Goal: Information Seeking & Learning: Learn about a topic

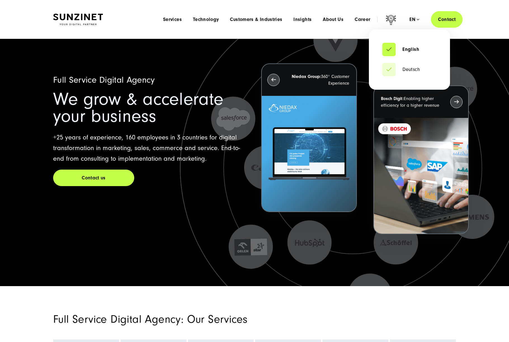
click at [400, 73] on li "Deutsch" at bounding box center [409, 69] width 54 height 13
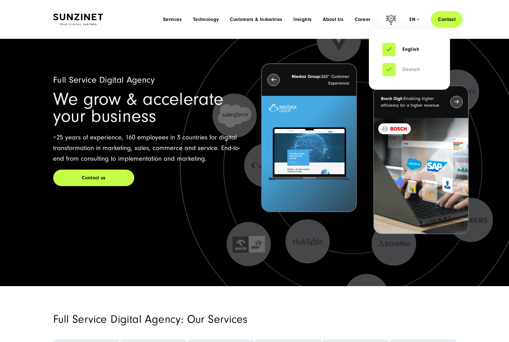
click at [393, 71] on link "Deutsch" at bounding box center [400, 70] width 37 height 6
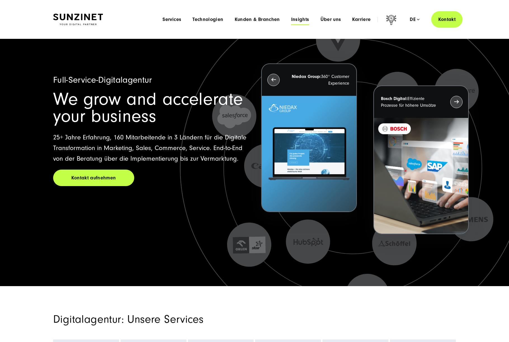
click at [304, 21] on span "Insights" at bounding box center [300, 20] width 18 height 6
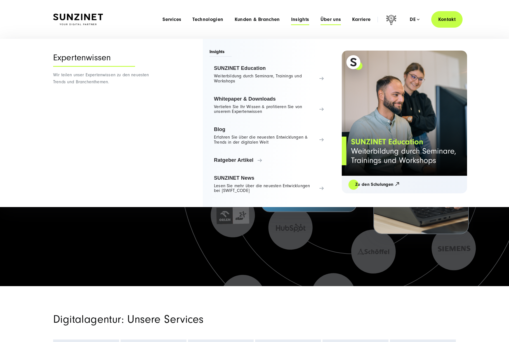
click at [326, 21] on span "Über uns" at bounding box center [330, 20] width 21 height 6
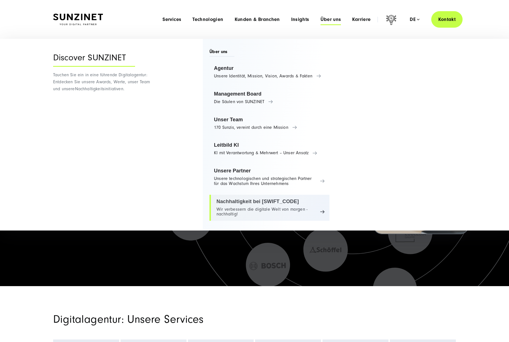
click at [235, 212] on link "Nachhaltigkeit bei SUNZINET Wir verbessern die digitale Welt von morgen - nachh…" at bounding box center [269, 208] width 120 height 26
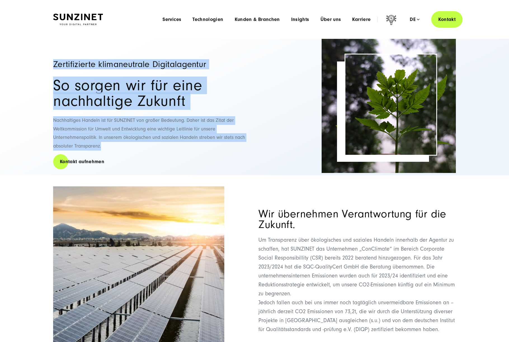
drag, startPoint x: 50, startPoint y: 62, endPoint x: 141, endPoint y: 147, distance: 124.7
click at [141, 147] on div "Zertifizierte klimaneutrale Digitalagentur So sorgen wir für eine nachhaltige Z…" at bounding box center [254, 107] width 425 height 136
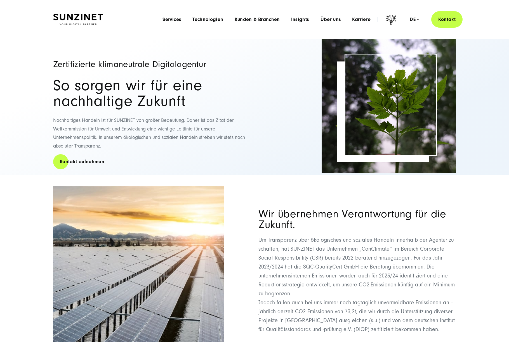
click at [141, 148] on div "Zertifizierte klimaneutrale Digitalagentur So sorgen wir für eine nachhaltige Z…" at bounding box center [151, 107] width 196 height 136
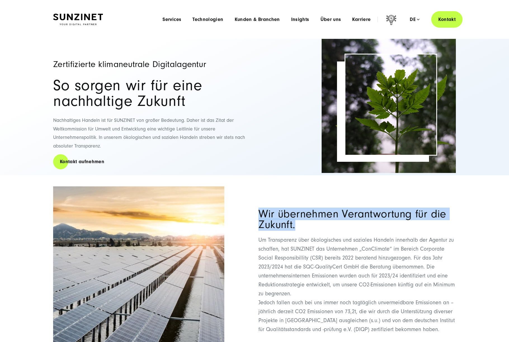
drag, startPoint x: 254, startPoint y: 213, endPoint x: 324, endPoint y: 227, distance: 71.5
click at [324, 226] on div "Wir übernehmen Verantwortung für die Zukunft. Um Transparenz über ökologisches …" at bounding box center [254, 325] width 402 height 278
click at [324, 226] on h2 "Wir übernehmen Verantwortung für die Zukunft." at bounding box center [356, 219] width 197 height 21
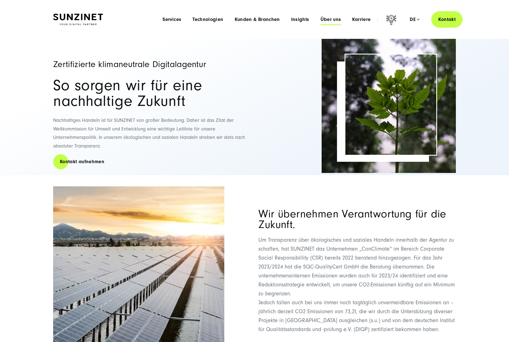
click at [329, 20] on span "Über uns" at bounding box center [330, 20] width 21 height 6
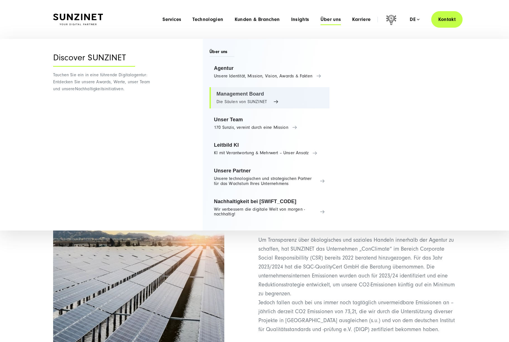
click at [257, 93] on link "Management Board Die Säulen von SUNZINET" at bounding box center [269, 97] width 120 height 21
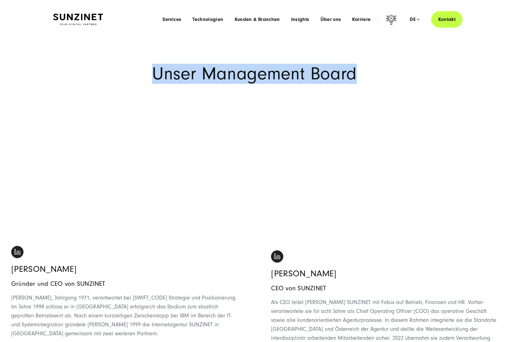
drag, startPoint x: 149, startPoint y: 75, endPoint x: 353, endPoint y: 72, distance: 204.5
click at [353, 72] on h1 "Unser Management Board" at bounding box center [254, 73] width 402 height 17
drag, startPoint x: 355, startPoint y: 72, endPoint x: 123, endPoint y: 77, distance: 232.2
click at [123, 77] on h1 "Unser Management Board" at bounding box center [254, 73] width 402 height 17
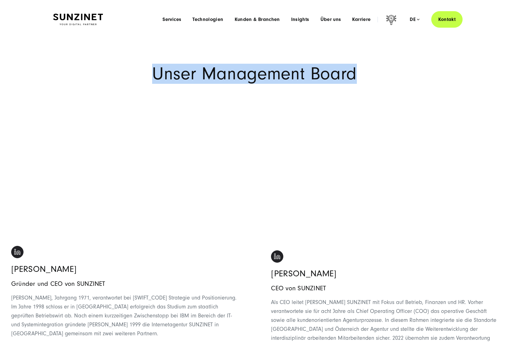
click at [123, 77] on h1 "Unser Management Board" at bounding box center [254, 73] width 402 height 17
drag, startPoint x: 146, startPoint y: 71, endPoint x: 359, endPoint y: 78, distance: 213.6
click at [359, 78] on h1 "Unser Management Board" at bounding box center [254, 73] width 402 height 17
drag, startPoint x: 372, startPoint y: 75, endPoint x: 108, endPoint y: 75, distance: 263.5
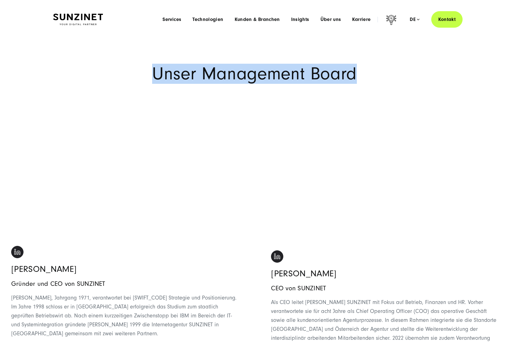
click at [108, 75] on h1 "Unser Management Board" at bounding box center [254, 73] width 402 height 17
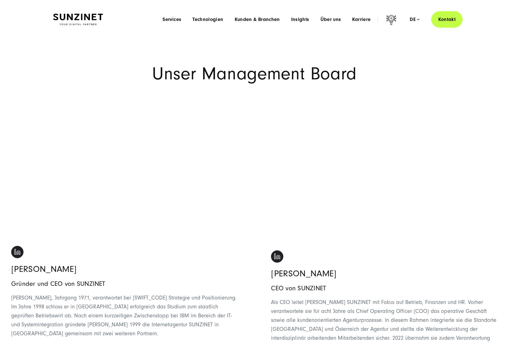
click at [108, 74] on h1 "Unser Management Board" at bounding box center [254, 73] width 402 height 17
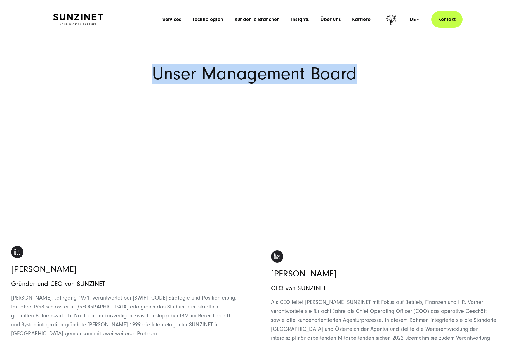
drag, startPoint x: 138, startPoint y: 76, endPoint x: 360, endPoint y: 79, distance: 222.4
click at [357, 81] on h1 "Unser Management Board" at bounding box center [254, 73] width 402 height 17
click at [360, 79] on h1 "Unser Management Board" at bounding box center [254, 73] width 402 height 17
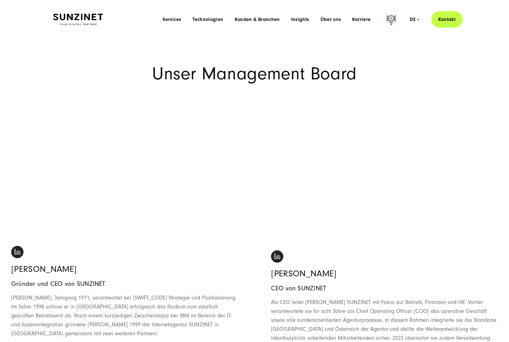
click at [141, 33] on header "Smart Search AI Hier können Sie eine konkrete Frage zu unserer Agentur und unse…" at bounding box center [254, 19] width 509 height 39
